Goal: Complete application form: Complete application form

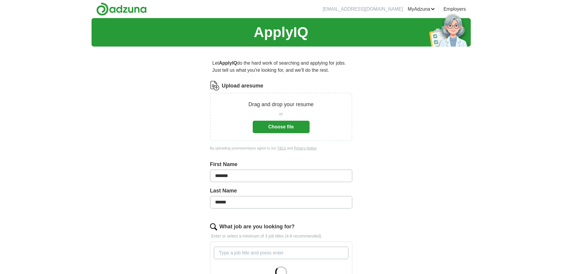
drag, startPoint x: 0, startPoint y: 0, endPoint x: 87, endPoint y: 146, distance: 170.1
click at [87, 146] on div "ApplyIQ Let ApplyIQ do the hard work of searching and applying for jobs. Just t…" at bounding box center [281, 211] width 562 height 387
click at [297, 123] on button "Choose file" at bounding box center [281, 127] width 57 height 12
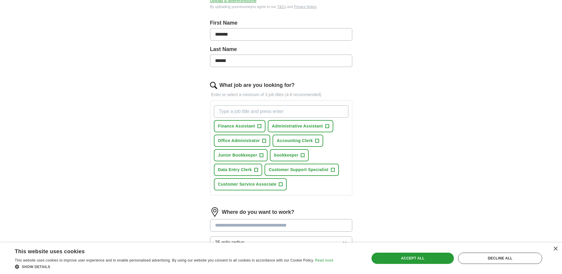
scroll to position [122, 0]
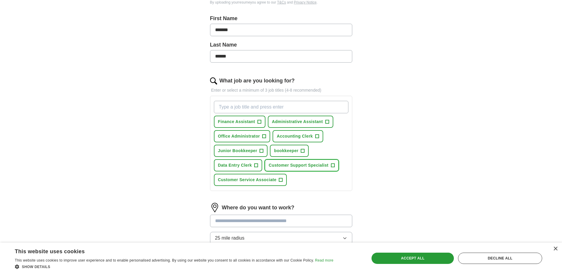
click at [332, 166] on span "+" at bounding box center [333, 165] width 4 height 5
click at [282, 179] on span "+" at bounding box center [281, 179] width 4 height 5
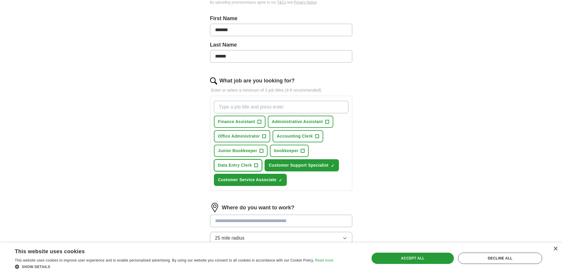
click at [257, 165] on span "+" at bounding box center [256, 165] width 4 height 5
click at [261, 149] on span "+" at bounding box center [262, 150] width 4 height 5
click at [282, 103] on input "What job are you looking for?" at bounding box center [281, 107] width 134 height 12
click at [329, 121] on button "Administrative Assistant +" at bounding box center [300, 122] width 65 height 12
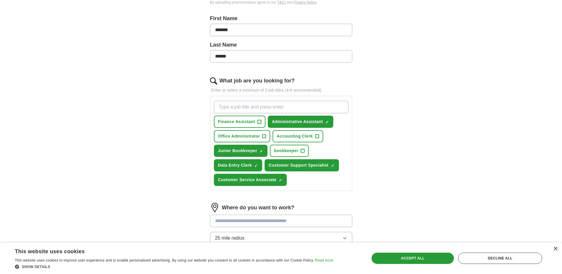
click at [321, 109] on input "What job are you looking for?" at bounding box center [281, 107] width 134 height 12
type input "d"
type input "Non phone"
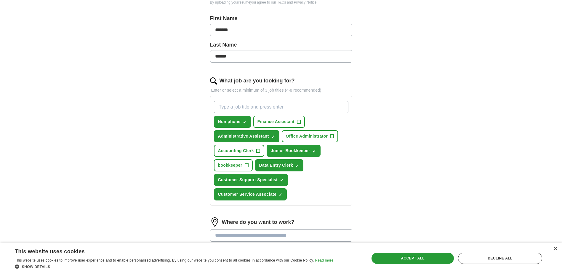
click at [307, 106] on input "What job are you looking for?" at bounding box center [281, 107] width 134 height 12
type input "Technical support"
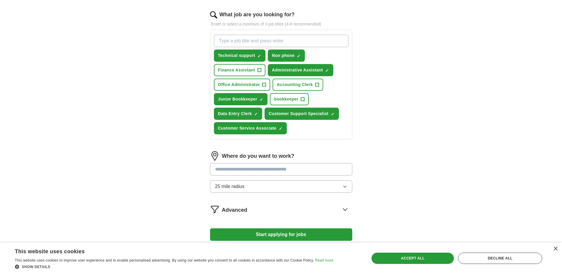
scroll to position [231, 0]
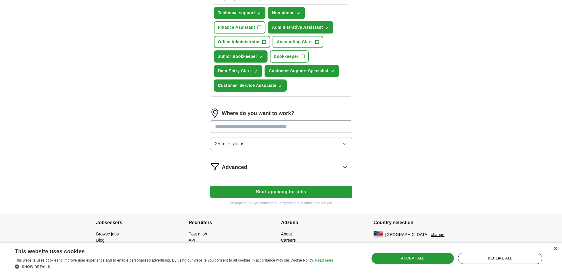
click at [289, 125] on input at bounding box center [281, 126] width 142 height 12
type input "*"
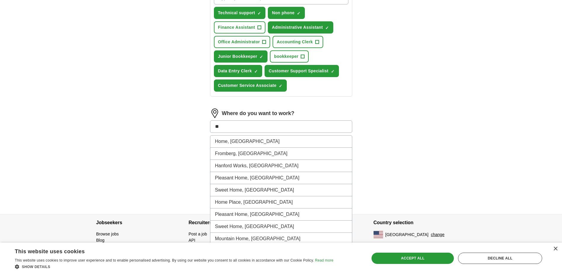
type input "*"
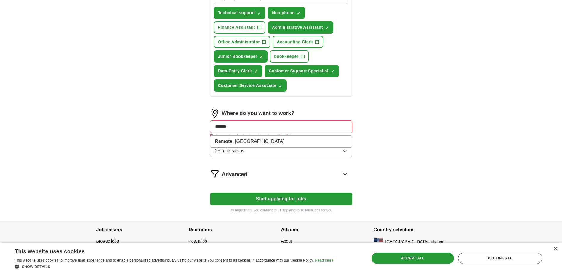
click at [149, 134] on div "ApplyIQ Let ApplyIQ do the hard work of searching and applying for jobs. Just t…" at bounding box center [281, 4] width 379 height 434
click at [321, 150] on button "25 mile radius" at bounding box center [281, 151] width 142 height 12
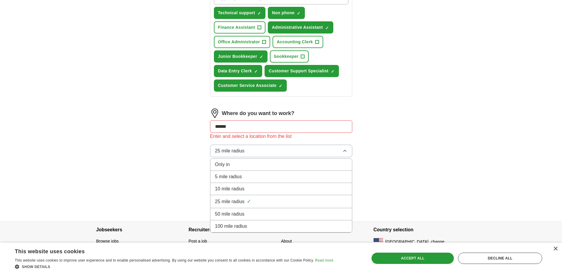
click at [321, 150] on button "25 mile radius" at bounding box center [281, 151] width 142 height 12
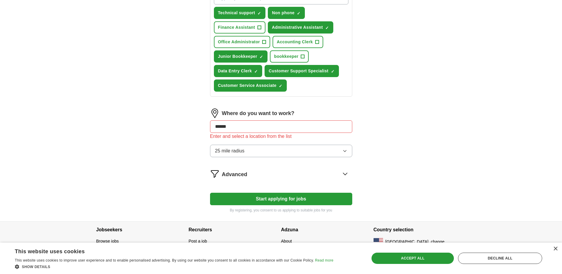
click at [312, 150] on button "25 mile radius" at bounding box center [281, 151] width 142 height 12
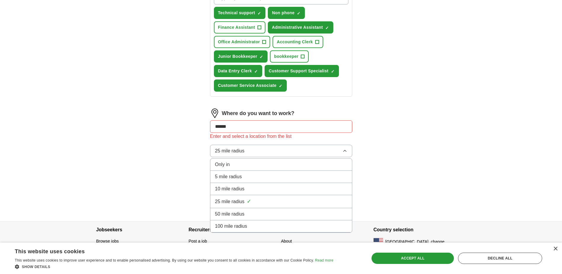
click at [254, 227] on div "100 mile radius" at bounding box center [281, 225] width 132 height 7
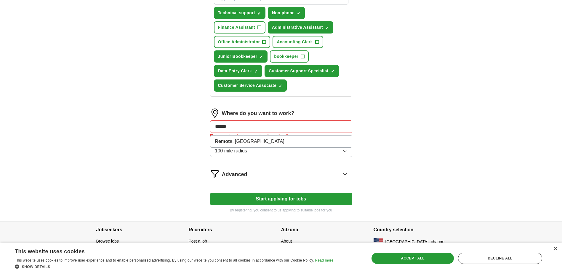
click at [281, 122] on input "******" at bounding box center [281, 126] width 142 height 12
type input "*"
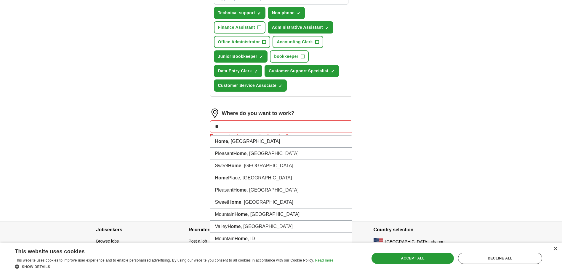
type input "*"
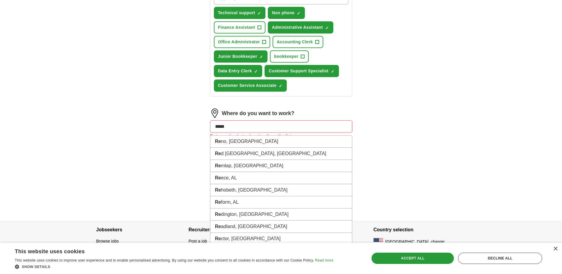
type input "******"
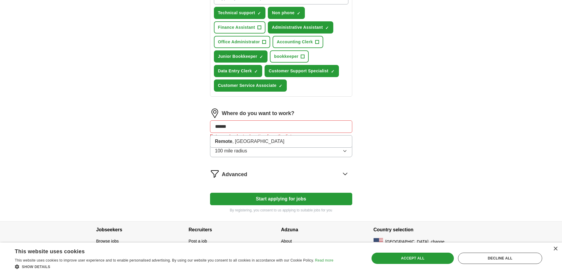
click at [179, 143] on div "ApplyIQ Let ApplyIQ do the hard work of searching and applying for jobs. Just t…" at bounding box center [281, 4] width 379 height 434
click at [289, 130] on input "******" at bounding box center [281, 126] width 142 height 12
drag, startPoint x: 289, startPoint y: 130, endPoint x: 173, endPoint y: 119, distance: 116.7
click at [173, 119] on div "ApplyIQ Let ApplyIQ do the hard work of searching and applying for jobs. Just t…" at bounding box center [281, 4] width 379 height 434
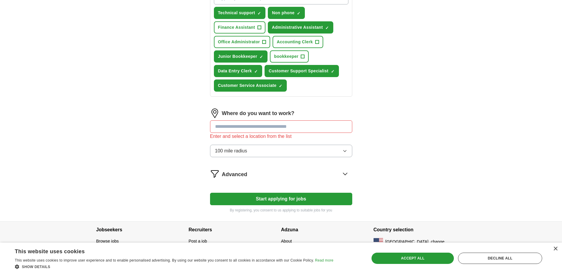
click at [270, 155] on button "100 mile radius" at bounding box center [281, 151] width 142 height 12
click at [410, 167] on div "ApplyIQ Let ApplyIQ do the hard work of searching and applying for jobs. Just t…" at bounding box center [281, 4] width 379 height 434
click at [313, 200] on button "Start applying for jobs" at bounding box center [281, 199] width 142 height 12
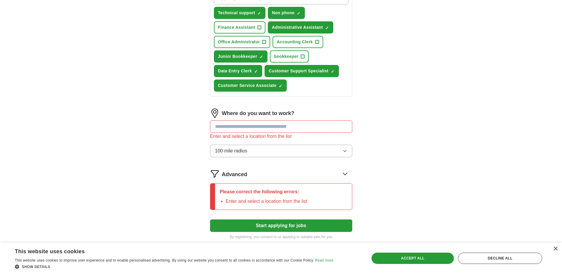
click at [283, 120] on input at bounding box center [281, 126] width 142 height 12
type input "***"
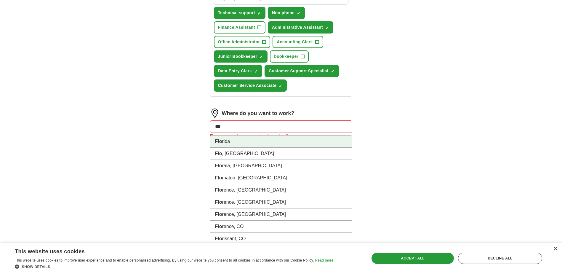
click at [240, 144] on li "[PERSON_NAME]" at bounding box center [281, 141] width 142 height 12
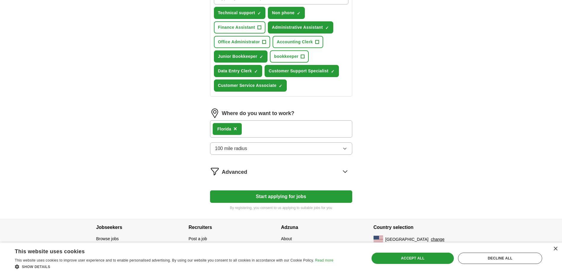
click at [288, 198] on button "Start applying for jobs" at bounding box center [281, 196] width 142 height 12
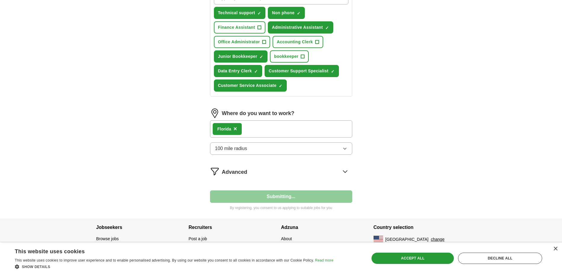
select select "**"
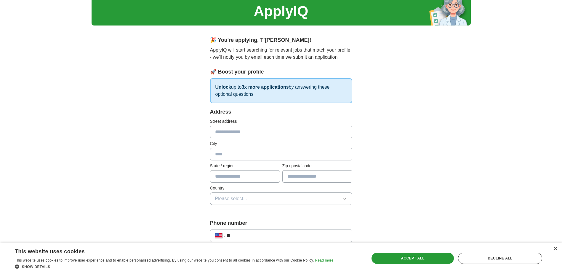
scroll to position [0, 0]
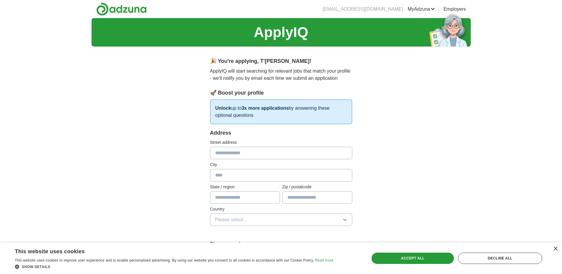
click at [239, 153] on input "text" at bounding box center [281, 153] width 142 height 12
type input "**********"
type input "*****"
type input "**"
type input "*****"
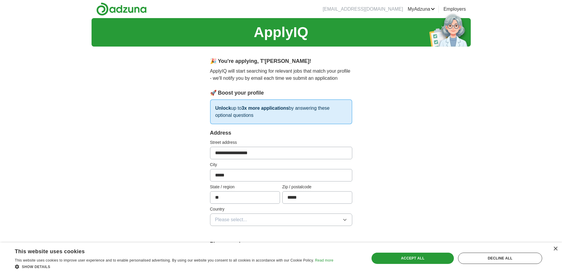
click at [266, 223] on button "Please select..." at bounding box center [281, 219] width 142 height 12
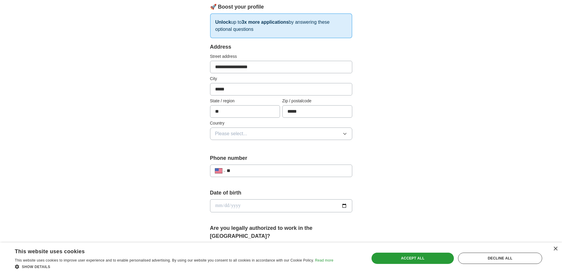
scroll to position [98, 0]
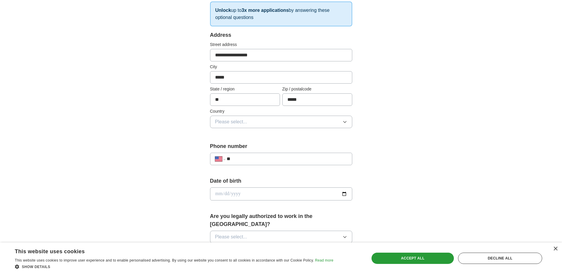
click at [261, 118] on button "Please select..." at bounding box center [281, 122] width 142 height 12
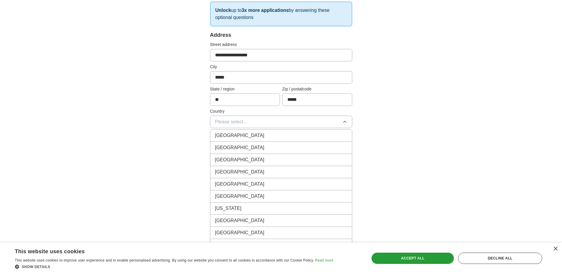
click at [238, 146] on span "[GEOGRAPHIC_DATA]" at bounding box center [239, 147] width 49 height 7
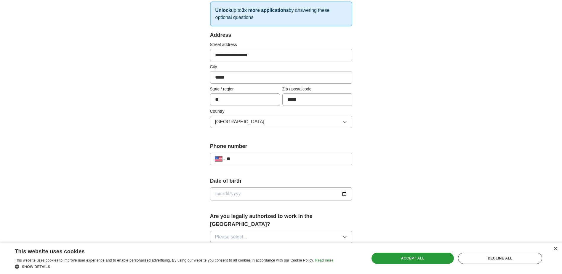
click at [252, 155] on input "**" at bounding box center [287, 158] width 120 height 7
type input "**********"
click at [242, 194] on input "date" at bounding box center [281, 193] width 142 height 13
type input "**********"
click at [248, 233] on button "Please select..." at bounding box center [281, 236] width 142 height 12
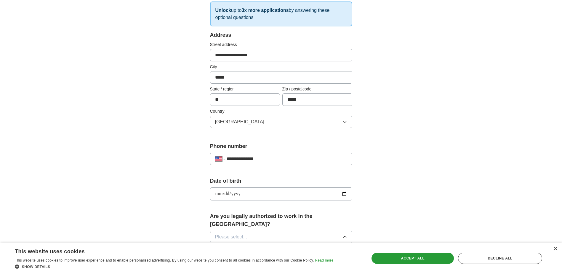
click at [217, 247] on span "Yes" at bounding box center [219, 250] width 8 height 7
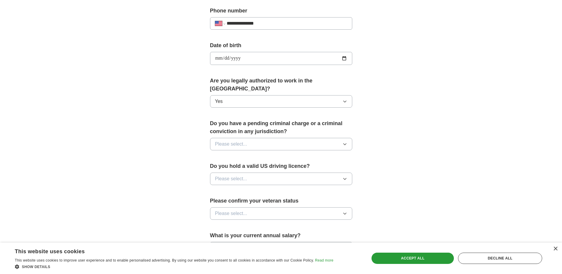
scroll to position [249, 0]
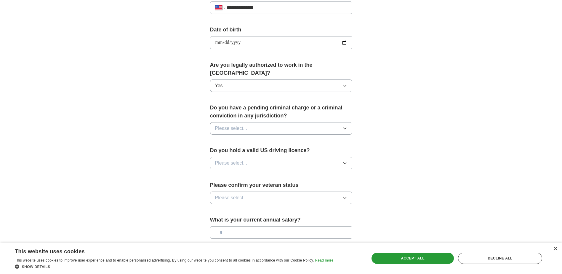
click at [259, 126] on div "Do you have a pending criminal charge or a criminal conviction in any jurisdict…" at bounding box center [281, 122] width 142 height 36
click at [250, 122] on button "Please select..." at bounding box center [281, 128] width 142 height 12
click at [228, 150] on div "No" at bounding box center [281, 153] width 132 height 7
click at [234, 159] on span "Please select..." at bounding box center [231, 162] width 32 height 7
click at [224, 173] on div "Yes" at bounding box center [281, 176] width 132 height 7
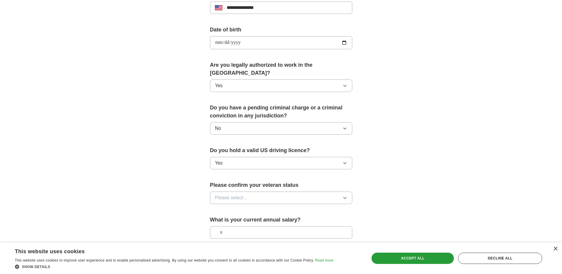
click at [249, 192] on button "Please select..." at bounding box center [281, 197] width 142 height 12
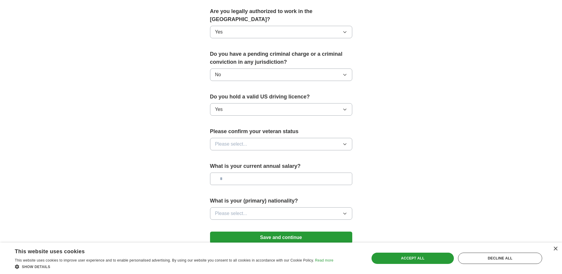
scroll to position [302, 0]
click at [334, 139] on button "Please select..." at bounding box center [281, 145] width 142 height 12
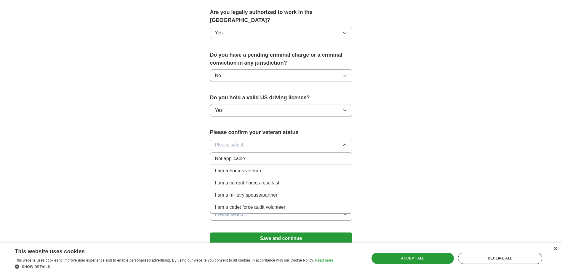
click at [254, 155] on div "Not applicable" at bounding box center [281, 158] width 132 height 7
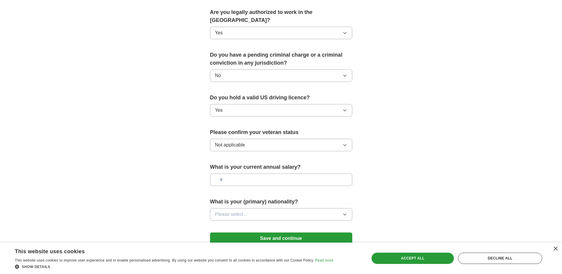
click at [264, 177] on input "text" at bounding box center [281, 179] width 142 height 12
type input "*******"
click at [246, 208] on button "Please select..." at bounding box center [281, 214] width 142 height 12
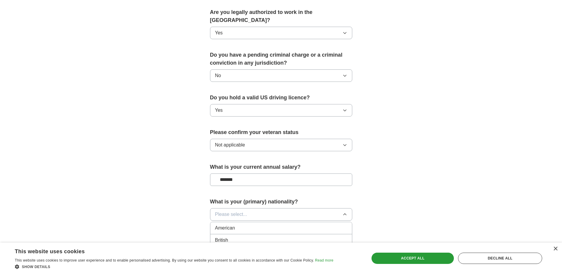
click at [228, 225] on li "American" at bounding box center [281, 228] width 142 height 12
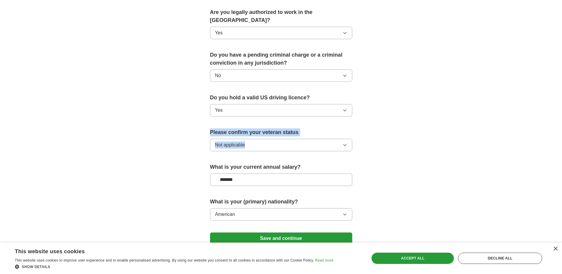
drag, startPoint x: 555, startPoint y: 103, endPoint x: 567, endPoint y: 147, distance: 45.2
click at [562, 147] on html "**********" at bounding box center [281, 6] width 562 height 617
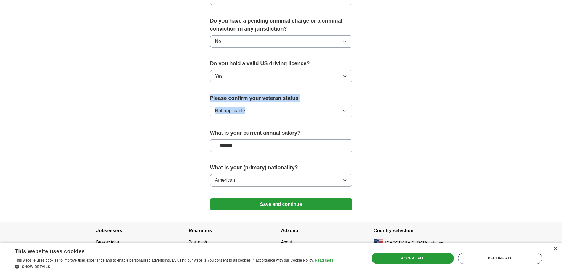
click at [329, 198] on button "Save and continue" at bounding box center [281, 204] width 142 height 12
